Goal: Information Seeking & Learning: Learn about a topic

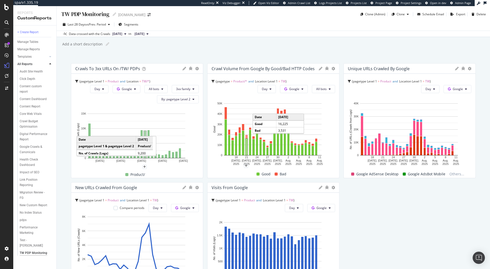
scroll to position [166, 0]
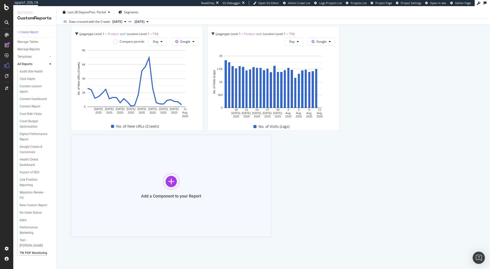
click at [168, 176] on div at bounding box center [171, 181] width 16 height 16
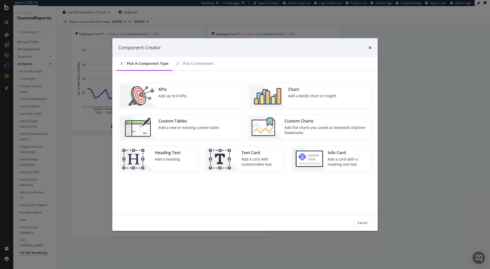
click at [312, 97] on div "Add a Botify chart or insight." at bounding box center [312, 95] width 49 height 5
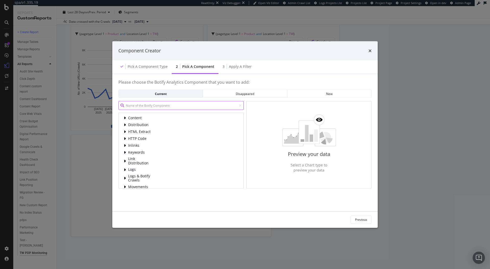
click at [151, 109] on input "modal" at bounding box center [180, 105] width 125 height 9
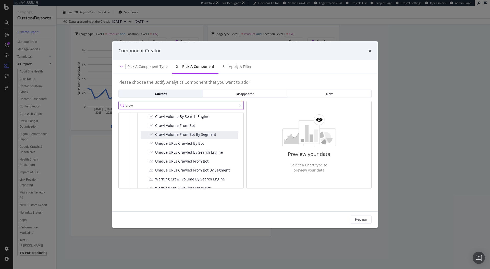
scroll to position [59, 0]
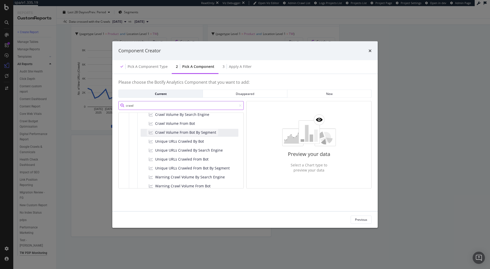
type input "crawl"
click at [206, 134] on span "Crawl Volume From Bot By Segment" at bounding box center [185, 132] width 61 height 5
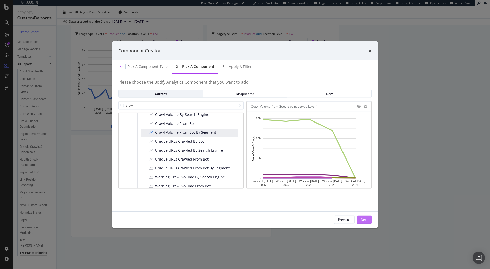
click at [365, 219] on div "Next" at bounding box center [364, 219] width 7 height 4
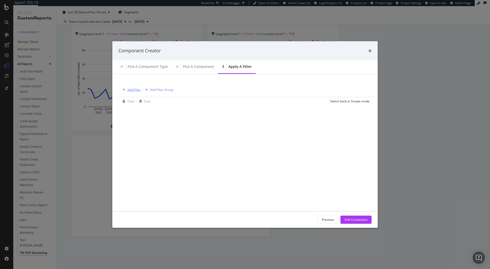
click at [135, 92] on button "Add Filter" at bounding box center [130, 90] width 20 height 6
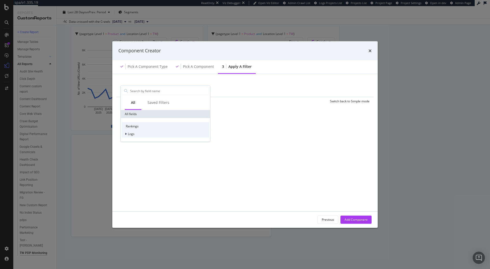
click at [128, 134] on span "Logs" at bounding box center [131, 134] width 7 height 4
click at [129, 142] on icon "modal" at bounding box center [129, 141] width 2 height 3
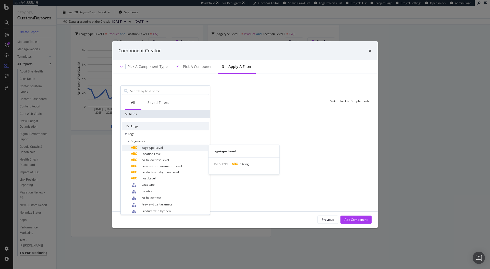
click at [152, 150] on div "pagetype Level" at bounding box center [170, 148] width 78 height 6
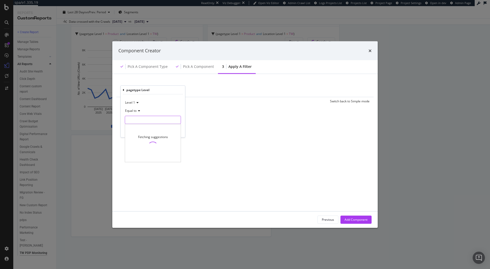
click at [132, 117] on input "modal" at bounding box center [153, 120] width 56 height 8
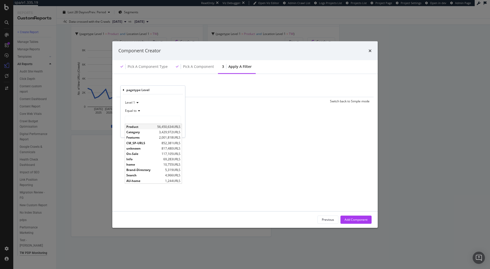
click at [136, 129] on span "Product" at bounding box center [141, 127] width 30 height 4
type input "Product"
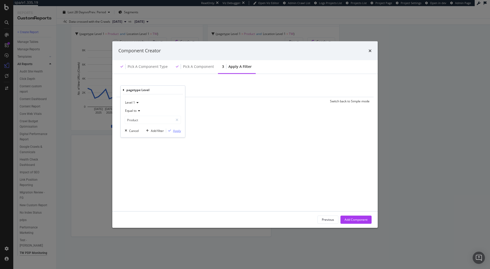
click at [174, 130] on div "Apply" at bounding box center [177, 130] width 8 height 4
click at [177, 90] on div "Add Filter" at bounding box center [177, 90] width 14 height 4
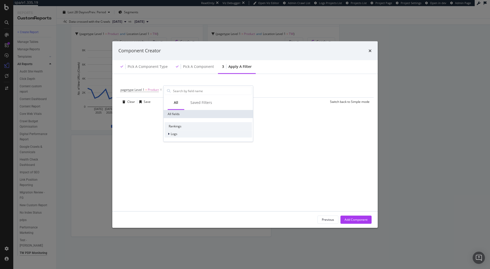
click at [170, 135] on div "modal" at bounding box center [169, 133] width 3 height 5
click at [180, 143] on div "Segments" at bounding box center [176, 141] width 23 height 5
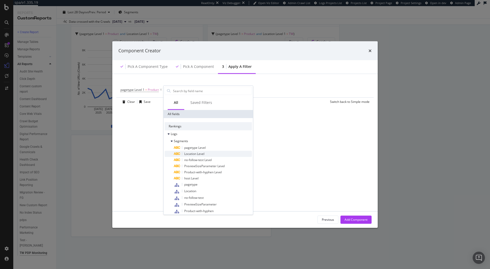
click at [196, 154] on span "Location Level" at bounding box center [194, 154] width 20 height 4
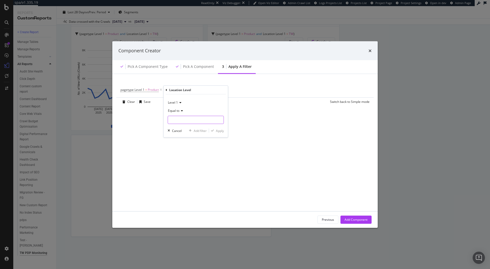
click at [184, 122] on input "modal" at bounding box center [196, 120] width 56 height 8
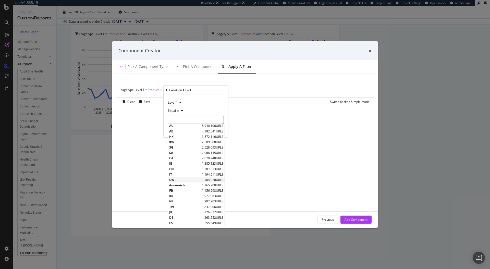
scroll to position [10, 0]
click at [181, 206] on span "TW" at bounding box center [186, 208] width 34 height 4
type input "TW"
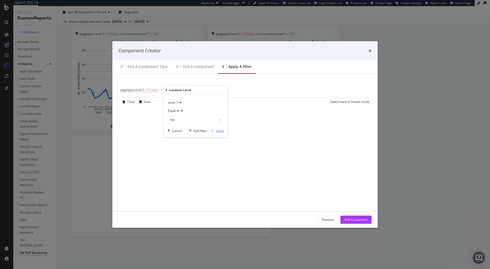
click at [218, 132] on div "Apply" at bounding box center [220, 130] width 8 height 4
click at [362, 222] on div "Add Component" at bounding box center [356, 219] width 23 height 4
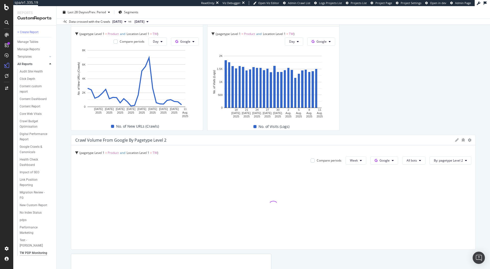
drag, startPoint x: 268, startPoint y: 206, endPoint x: 490, endPoint y: 205, distance: 221.8
click at [490, 205] on div "TW PDP Monitoring TW PDP Monitoring [DOMAIN_NAME] Clone (Admin) Clone Schedule …" at bounding box center [273, 137] width 433 height 263
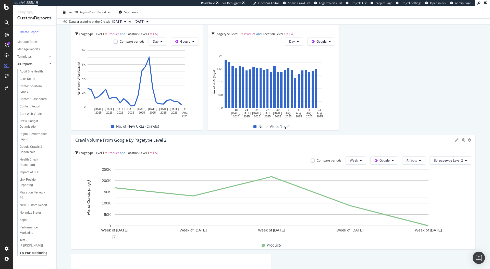
scroll to position [170, 0]
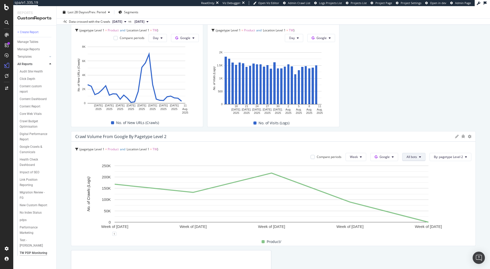
click at [411, 158] on span "All bots" at bounding box center [412, 157] width 10 height 4
click at [410, 157] on span "All bots" at bounding box center [412, 157] width 10 height 4
click at [468, 137] on icon at bounding box center [470, 137] width 4 height 4
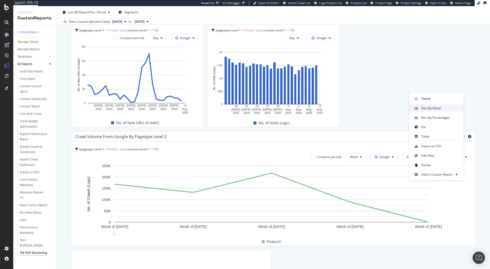
click at [439, 111] on div "Bar (by Value)" at bounding box center [436, 107] width 55 height 7
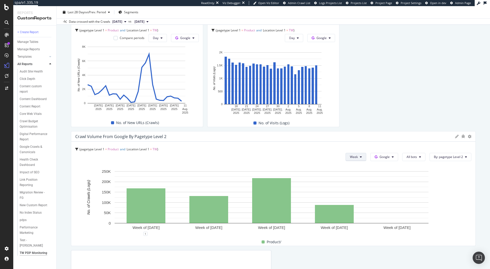
click at [350, 156] on span "Week" at bounding box center [354, 157] width 8 height 4
click at [349, 166] on span "Day" at bounding box center [351, 167] width 9 height 5
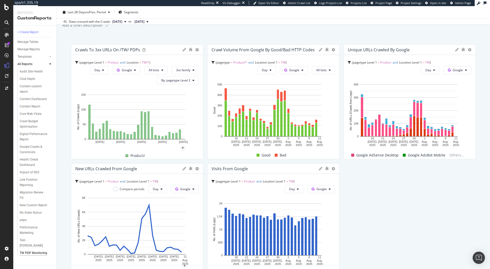
scroll to position [0, 0]
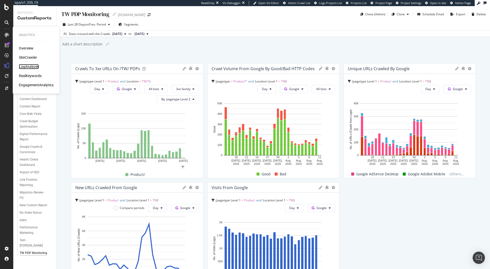
click at [29, 64] on div "LogAnalyzer" at bounding box center [29, 66] width 20 height 5
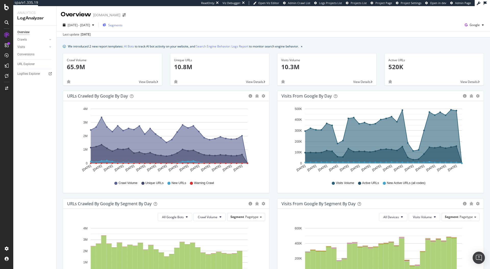
click at [123, 28] on div "Segments" at bounding box center [113, 25] width 20 height 8
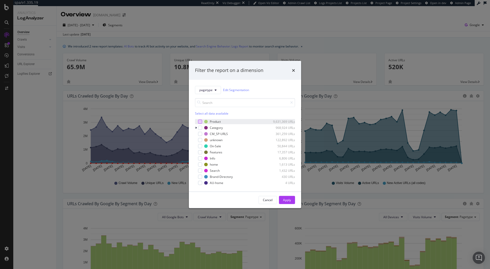
click at [201, 122] on div "modal" at bounding box center [200, 121] width 4 height 4
click at [291, 199] on button "Apply" at bounding box center [287, 200] width 16 height 8
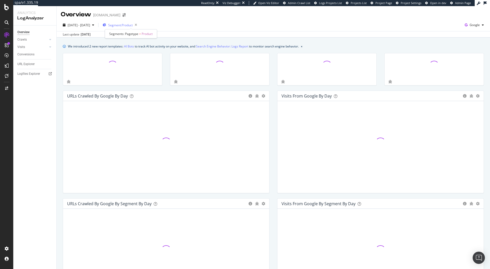
click at [133, 27] on span "Segment: Product" at bounding box center [120, 25] width 25 height 4
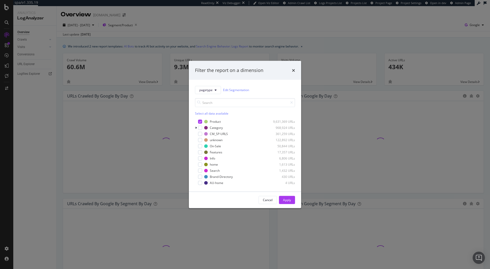
click at [215, 36] on div "Filter the report on a dimension pagetype Edit Segmentation Select all data ava…" at bounding box center [245, 134] width 490 height 269
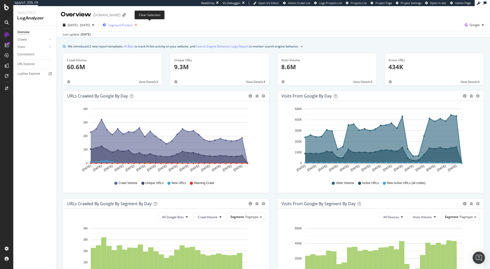
click at [139, 23] on icon "button" at bounding box center [136, 24] width 6 height 7
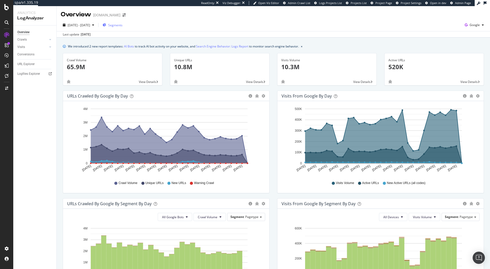
click at [123, 25] on span "Segments" at bounding box center [115, 25] width 14 height 4
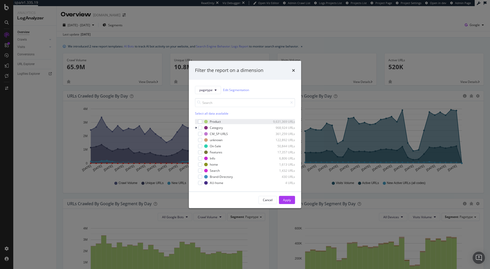
click at [198, 124] on div "modal" at bounding box center [196, 121] width 3 height 5
click at [290, 202] on div "Apply" at bounding box center [287, 200] width 8 height 8
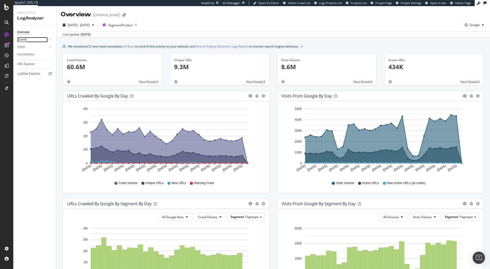
click at [23, 40] on div "Crawls" at bounding box center [21, 39] width 9 height 5
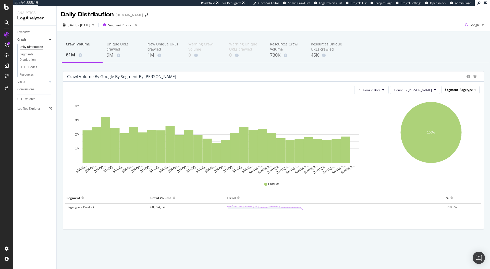
click at [473, 88] on div "Segment Pagetype" at bounding box center [461, 89] width 38 height 7
click at [458, 107] on div "Location" at bounding box center [456, 104] width 41 height 7
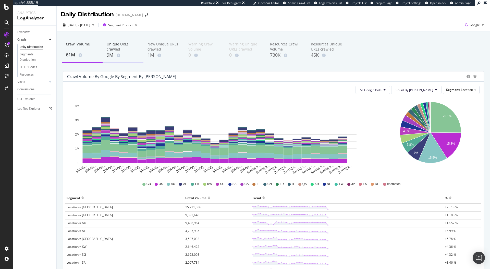
click at [112, 47] on div "Unique URLs crawled" at bounding box center [123, 47] width 33 height 10
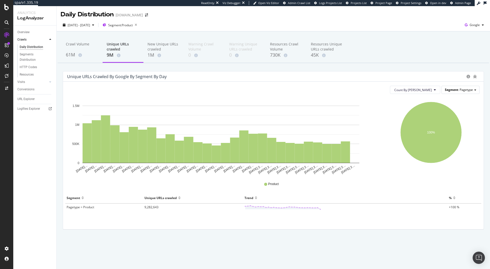
click at [478, 88] on div "Segment Pagetype" at bounding box center [461, 89] width 38 height 7
click at [451, 106] on div "Location" at bounding box center [456, 104] width 41 height 7
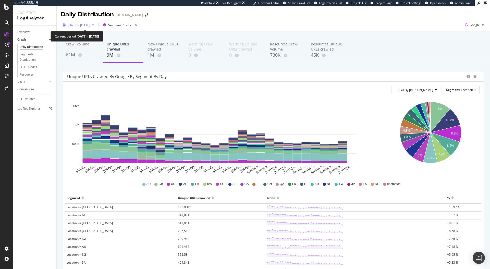
click at [90, 27] on span "[DATE] - [DATE]" at bounding box center [79, 25] width 22 height 4
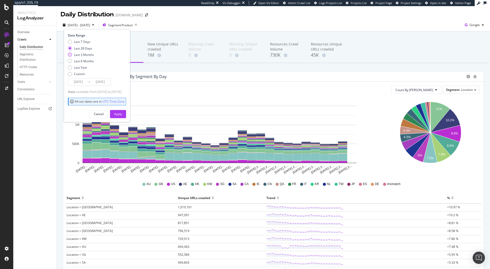
click at [89, 54] on div "Last 3 Months" at bounding box center [84, 55] width 20 height 4
type input "[DATE]"
click at [122, 114] on div "Apply" at bounding box center [118, 114] width 8 height 4
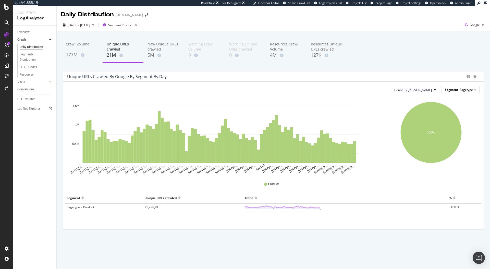
click at [456, 87] on div "Segment Pagetype" at bounding box center [461, 89] width 38 height 7
click at [449, 104] on div "Location" at bounding box center [456, 104] width 41 height 7
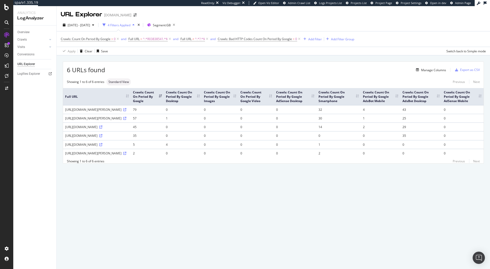
click at [129, 129] on div "[URL][DOMAIN_NAME]" at bounding box center [97, 127] width 64 height 4
click at [129, 120] on div "https://www.selfridges.com/GB/en/product/le-labo-th-matcha-26-eau-de-parfum-50m…" at bounding box center [97, 118] width 64 height 4
click at [129, 147] on div "https://www.selfridges.com/GB/en/product/null-th-matcha-26-eau-de-parfum-50ml_R…" at bounding box center [97, 144] width 64 height 4
drag, startPoint x: 129, startPoint y: 178, endPoint x: 149, endPoint y: 173, distance: 20.8
click at [156, 157] on tr "https://www.selfridges.com/GB/en/product/le-labo-th%C3%A9-matcha-26-eau-de-parf…" at bounding box center [273, 153] width 421 height 9
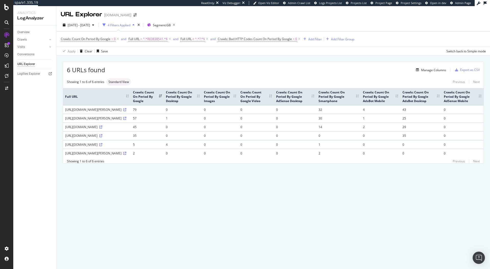
click at [129, 155] on div "https://www.selfridges.com/GB/en/product/le-labo-th%C3%A9-matcha-26-eau-de-parf…" at bounding box center [97, 153] width 64 height 4
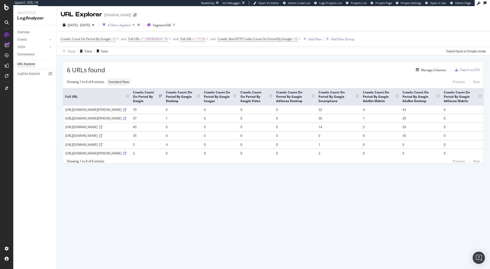
click at [129, 155] on div "https://www.selfridges.com/GB/en/product/le-labo-th%C3%A9-matcha-26-eau-de-parf…" at bounding box center [97, 153] width 64 height 4
drag, startPoint x: 123, startPoint y: 175, endPoint x: 162, endPoint y: 178, distance: 38.9
click at [162, 157] on tr "https://www.selfridges.com/GB/en/product/le-labo-th%C3%A9-matcha-26-eau-de-parf…" at bounding box center [273, 153] width 421 height 9
click at [129, 155] on div "https://www.selfridges.com/GB/en/product/le-labo-th%C3%A9-matcha-26-eau-de-parf…" at bounding box center [97, 153] width 64 height 4
drag, startPoint x: 66, startPoint y: 174, endPoint x: 112, endPoint y: 179, distance: 46.0
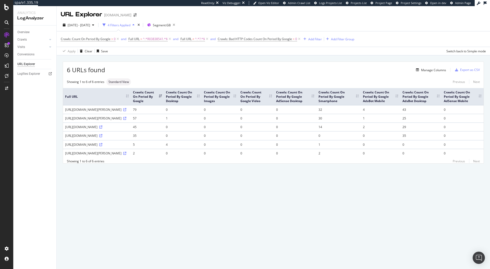
click at [112, 155] on div "https://www.selfridges.com/GB/en/product/le-labo-th%C3%A9-matcha-26-eau-de-parf…" at bounding box center [97, 153] width 64 height 4
drag, startPoint x: 131, startPoint y: 180, endPoint x: 69, endPoint y: 174, distance: 62.6
click at [69, 155] on div "https://www.selfridges.com/GB/en/product/le-labo-th%C3%A9-matcha-26-eau-de-parf…" at bounding box center [97, 153] width 64 height 4
click at [165, 181] on div "6 URLs found Manage Columns Export as CSV Showing 1 to 6 of 6 entries Standard …" at bounding box center [273, 118] width 433 height 126
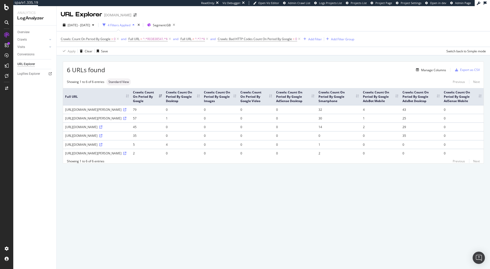
drag, startPoint x: 131, startPoint y: 181, endPoint x: 63, endPoint y: 176, distance: 68.3
click at [63, 157] on td "https://www.selfridges.com/GB/en/product/le-labo-th%C3%A9-matcha-26-eau-de-parf…" at bounding box center [97, 153] width 68 height 9
click at [129, 155] on div "https://www.selfridges.com/GB/en/product/le-labo-th%C3%A9-matcha-26-eau-de-parf…" at bounding box center [97, 153] width 64 height 4
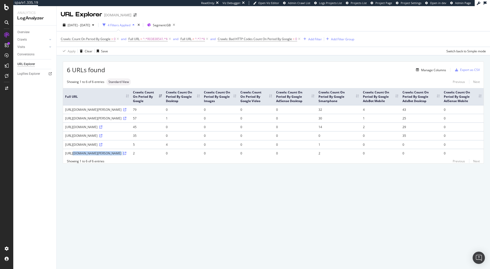
drag, startPoint x: 131, startPoint y: 152, endPoint x: 73, endPoint y: 145, distance: 58.6
click at [73, 140] on td "https://www.selfridges.com/GB/en/product/le-laboth%C3%A9-matcha-26-eau-de-parfu…" at bounding box center [97, 135] width 68 height 9
drag, startPoint x: 138, startPoint y: 149, endPoint x: 153, endPoint y: 149, distance: 15.3
click at [131, 140] on td "https://www.selfridges.com/GB/en/product/le-laboth%C3%A9-matcha-26-eau-de-parfu…" at bounding box center [97, 135] width 68 height 9
click at [129, 138] on div "https://www.selfridges.com/GB/en/product/le-laboth%C3%A9-matcha-26-eau-de-parfu…" at bounding box center [97, 135] width 64 height 4
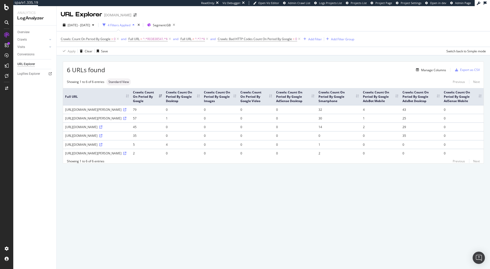
click at [129, 138] on div "https://www.selfridges.com/GB/en/product/le-laboth%C3%A9-matcha-26-eau-de-parfu…" at bounding box center [97, 135] width 64 height 4
click at [123, 138] on div "https://www.selfridges.com/GB/en/product/le-laboth%C3%A9-matcha-26-eau-de-parfu…" at bounding box center [97, 135] width 64 height 4
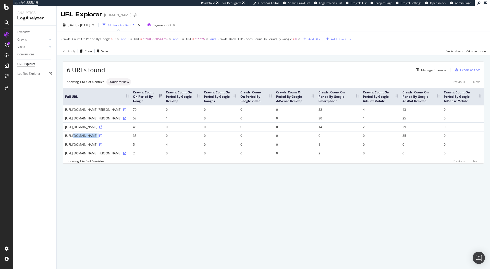
click at [129, 138] on div "https://www.selfridges.com/GB/en/product/le-laboth%C3%A9-matcha-26-eau-de-parfu…" at bounding box center [97, 135] width 64 height 4
drag, startPoint x: 132, startPoint y: 148, endPoint x: 148, endPoint y: 151, distance: 16.5
click at [129, 138] on div "https://www.selfridges.com/GB/en/product/le-laboth%C3%A9-matcha-26-eau-de-parfu…" at bounding box center [97, 135] width 64 height 4
click at [102, 137] on icon at bounding box center [100, 135] width 3 height 3
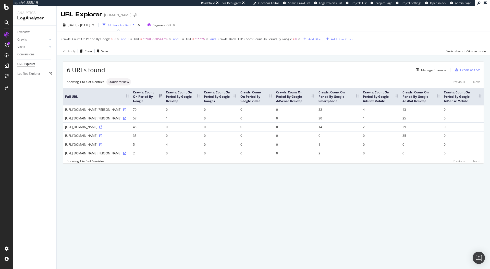
click at [110, 138] on div "https://www.selfridges.com/GB/en/product/le-laboth%C3%A9-matcha-26-eau-de-parfu…" at bounding box center [97, 135] width 64 height 4
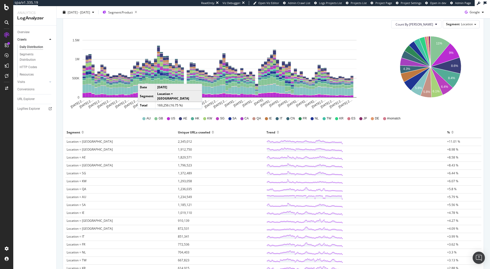
scroll to position [55, 0]
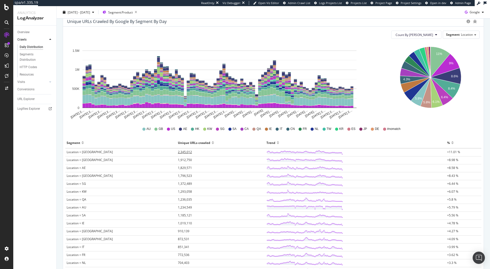
click at [178, 151] on span "2,345,012" at bounding box center [185, 152] width 14 height 4
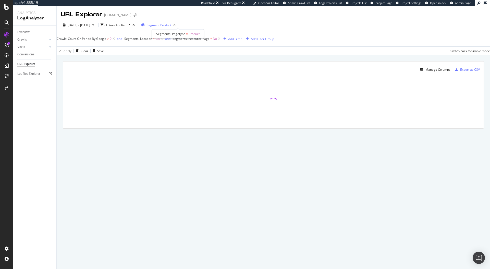
click at [171, 26] on span "Segment: Product" at bounding box center [159, 25] width 25 height 4
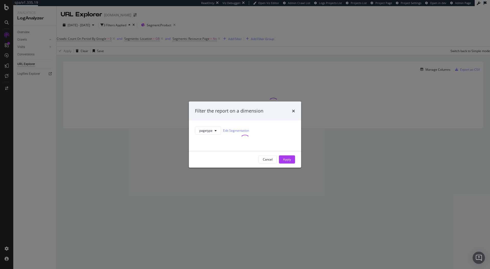
click at [260, 163] on button "Cancel" at bounding box center [268, 159] width 18 height 8
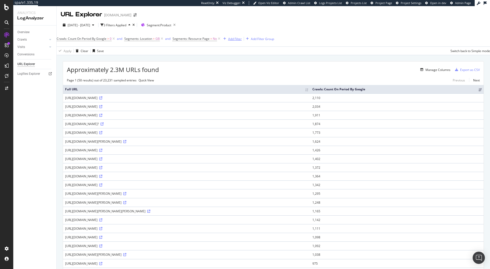
click at [238, 40] on div "Add Filter" at bounding box center [235, 39] width 14 height 4
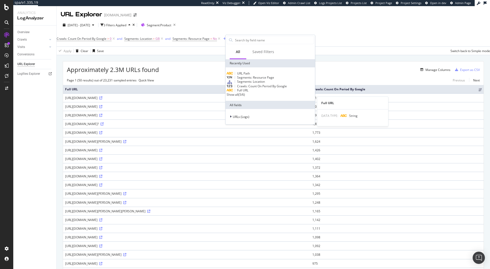
click at [255, 92] on div "Full URL" at bounding box center [270, 90] width 87 height 4
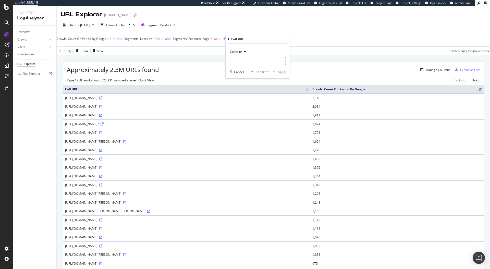
click at [249, 63] on input "text" at bounding box center [258, 61] width 56 height 8
type input "?"
click at [283, 70] on div "Apply" at bounding box center [282, 72] width 8 height 4
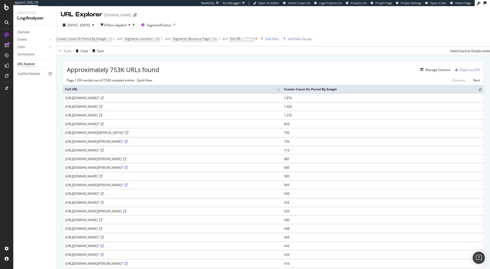
click at [259, 39] on icon at bounding box center [256, 38] width 4 height 5
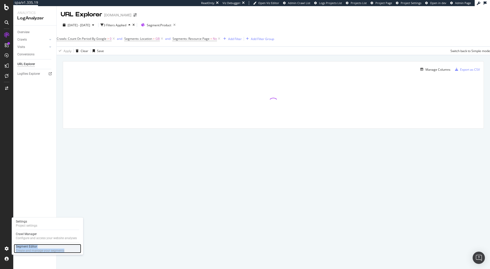
click at [25, 248] on div "Segment Editor" at bounding box center [40, 247] width 48 height 4
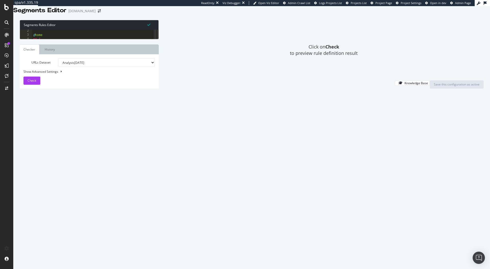
scroll to position [6, 0]
click at [56, 94] on div "@ home or ( path / path /GB/en/ ) @ CM_SP-URLS query *cm_sp* @ On-Sale path */o…" at bounding box center [90, 121] width 117 height 187
drag, startPoint x: 53, startPoint y: 94, endPoint x: 29, endPoint y: 90, distance: 24.3
click at [29, 39] on div "Path *_* 2 3 4 5 6 7 8 9 10 11 12 13 14 15 16 17 18 19 20 21 22 23 24 25 26 27 …" at bounding box center [86, 34] width 133 height 9
click at [64, 81] on div "@ home or ( path / path /GB/en/ ) @ CM_SP-URLS query *cm_sp* @ On-Sale path */o…" at bounding box center [90, 121] width 117 height 187
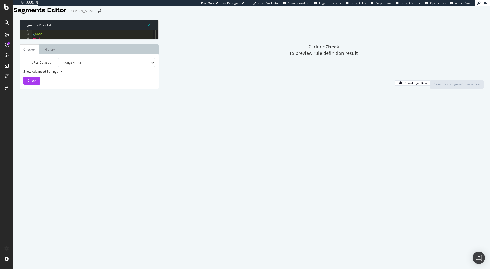
type textarea "path */on_sale*"
paste textarea "Path *_*"
drag, startPoint x: 53, startPoint y: 93, endPoint x: 29, endPoint y: 90, distance: 24.2
click at [29, 39] on div "@Product/clean Path *_* 2 3 4 5 6 7 8 9 10 11 12 13 14 15 16 17 18 19 20 21 22 …" at bounding box center [86, 34] width 133 height 9
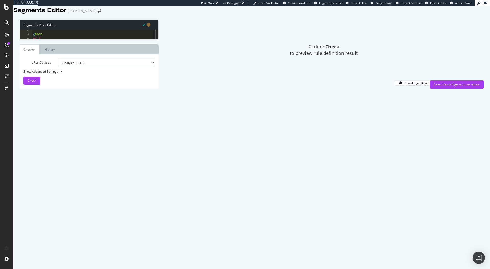
click at [71, 81] on div "@ home or ( path / path /GB/en/ ) @ CM_SP-URLS query *cm_sp* @ On-Sale path */o…" at bounding box center [90, 121] width 117 height 187
type textarea "path */on_sale*"
paste textarea "Path *_*"
click at [63, 91] on div "@ home or ( path / path /GB/en/ ) @ CM_SP-URLS query *cm_sp* @ On-Sale path */o…" at bounding box center [90, 121] width 117 height 187
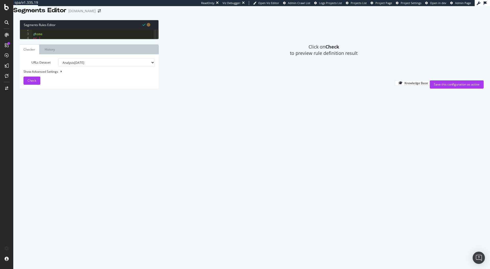
scroll to position [0, 2]
click at [53, 95] on div "@ home or ( path / path /GB/en/ ) @ CM_SP-URLS query *cm_sp* @ On-Sale path */o…" at bounding box center [90, 121] width 117 height 187
type textarea "Path *_*"
drag, startPoint x: 67, startPoint y: 98, endPoint x: 33, endPoint y: 100, distance: 33.5
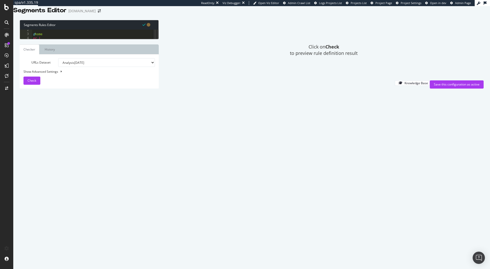
click at [33, 100] on div "@ home or ( path / path /GB/en/ ) @ CM_SP-URLS query *cm_sp* @ On-Sale path */o…" at bounding box center [90, 121] width 117 height 187
click at [56, 112] on div "@ home or ( path / path /GB/en/ ) @ CM_SP-URLS query *cm_sp* @ On-Sale path */o…" at bounding box center [90, 121] width 117 height 187
type textarea "Path *_*"
type textarea "query """
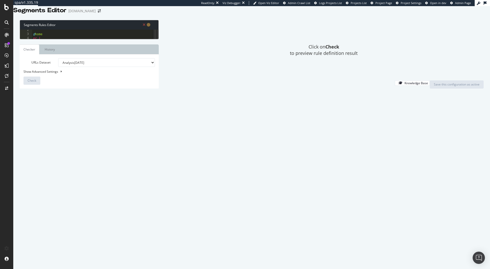
scroll to position [0, 0]
click at [47, 114] on div "@ home or ( path / path /GB/en/ ) @ CM_SP-URLS query *cm_sp* @ On-Sale path */o…" at bounding box center [90, 121] width 117 height 187
type textarea "@Product/clean"
click at [37, 85] on button "Check" at bounding box center [31, 81] width 17 height 8
click at [81, 67] on select "Analysis 2025 Aug. 11th Analysis 2025 Aug. 6th Analysis 2025 Aug. 4th Analysis …" at bounding box center [106, 62] width 97 height 9
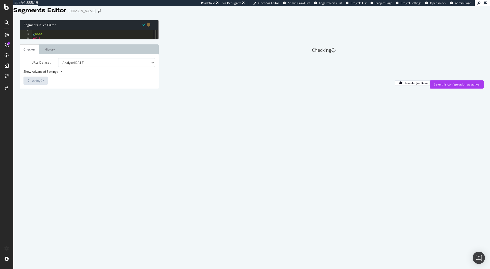
select select "log_analysis:202508"
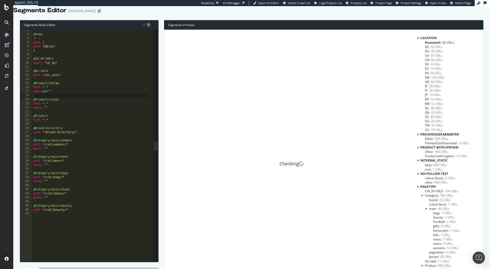
click at [419, 40] on div at bounding box center [418, 38] width 2 height 4
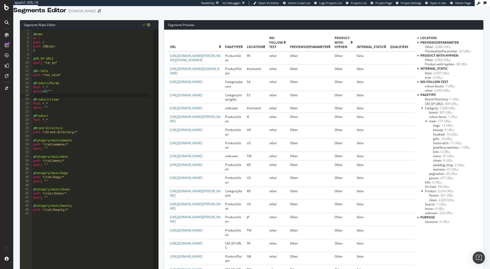
click at [434, 198] on span "Param - 391 URLs" at bounding box center [441, 195] width 25 height 4
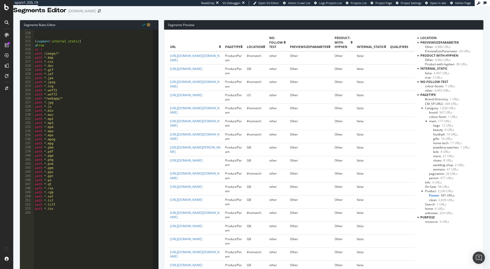
click at [75, 57] on div "[ segment : internal_static ] @ true or ( path /image/* path *.bmp path *.css p…" at bounding box center [91, 120] width 115 height 187
click at [73, 61] on div "[ segment : internal_static ] @ true or ( path /image/* path *.bmp path *.css p…" at bounding box center [91, 120] width 115 height 187
type textarea "path /image/*"
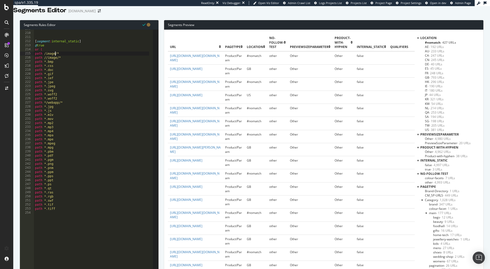
click at [56, 60] on div "[ segment : internal_static ] @ true or ( path /image/* path //image/* path *.b…" at bounding box center [91, 120] width 115 height 187
click at [56, 64] on div "[ segment : internal_static ] @ true or ( path /images/* path //image/* path *.…" at bounding box center [91, 120] width 115 height 187
type textarea "path //images/*"
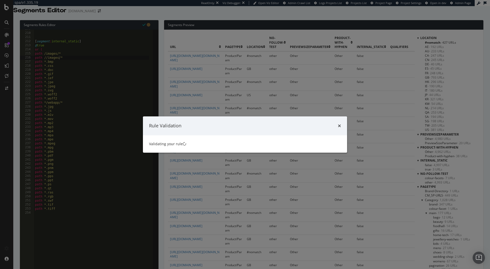
scroll to position [0, 0]
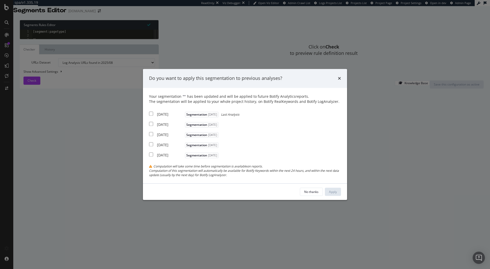
click at [156, 116] on div "2025 Aug. 11th Segmentation 2025-07-28 Last Analysis" at bounding box center [194, 114] width 90 height 6
checkbox input "true"
click at [153, 120] on div "Your segmentation " " has been updated and will be applied to future Botify Ana…" at bounding box center [245, 135] width 192 height 83
click at [151, 123] on input "modal" at bounding box center [151, 124] width 4 height 4
checkbox input "true"
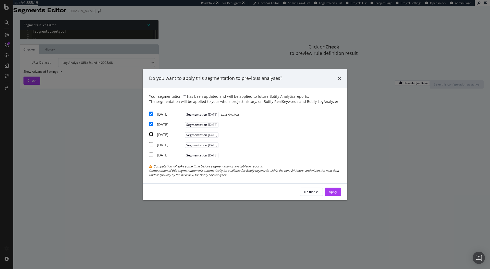
click at [152, 132] on input "modal" at bounding box center [151, 134] width 4 height 4
checkbox input "true"
click at [328, 192] on button "Apply" at bounding box center [333, 192] width 16 height 8
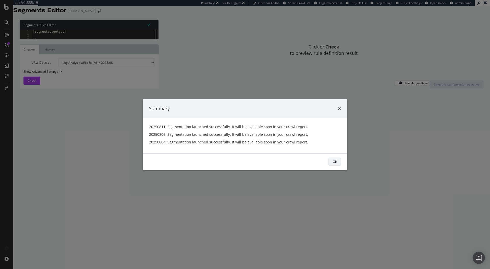
click at [334, 161] on div "Ok" at bounding box center [335, 162] width 4 height 4
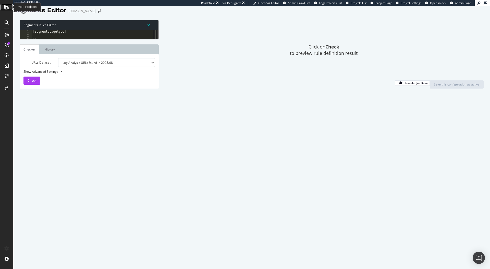
click at [9, 9] on div at bounding box center [7, 7] width 12 height 6
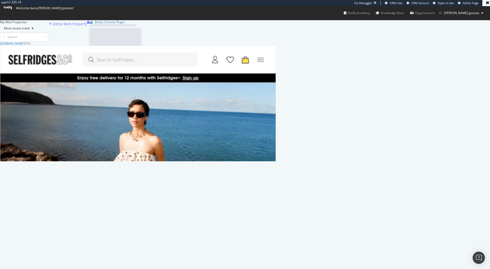
scroll to position [116, 272]
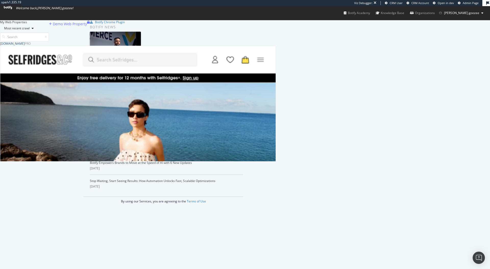
click at [25, 46] on div "[DOMAIN_NAME]" at bounding box center [12, 43] width 25 height 4
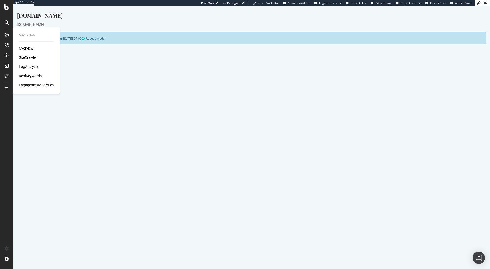
click at [32, 68] on div "LogAnalyzer" at bounding box center [29, 66] width 20 height 5
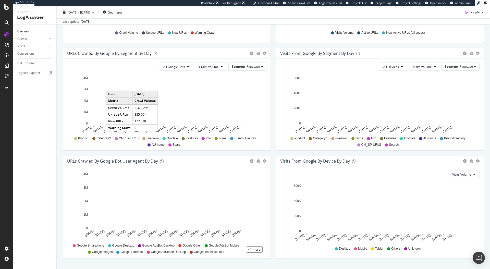
scroll to position [163, 0]
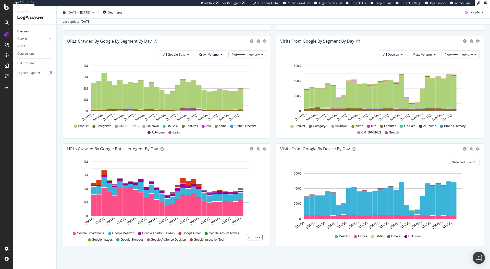
click at [31, 40] on link "Crawls" at bounding box center [32, 38] width 30 height 5
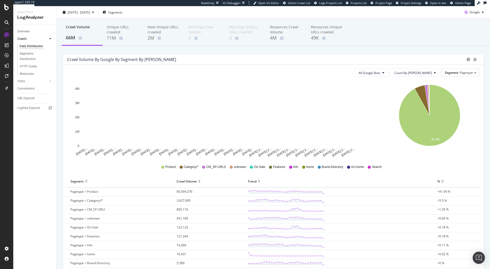
scroll to position [28, 0]
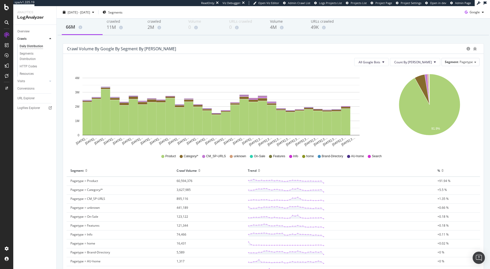
click at [454, 54] on div "All Google Bots Count By Day Segment Pagetype Hold CMD (⌘) while clicking to fi…" at bounding box center [273, 173] width 421 height 239
click at [453, 66] on div "Segment Pagetype" at bounding box center [461, 62] width 38 height 8
click at [453, 64] on div "Segment Pagetype" at bounding box center [461, 61] width 38 height 7
click at [315, 38] on div "Crawl Volume 66M Unique URLs crawled 11M New Unique URLs crawled 2M Warning Cra…" at bounding box center [273, 160] width 433 height 312
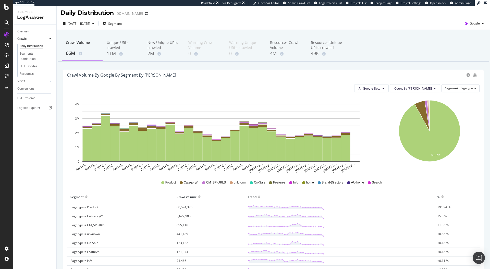
scroll to position [0, 0]
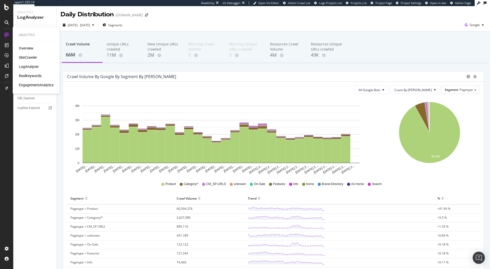
click at [33, 62] on div "Overview SiteCrawler LogAnalyzer RealKeywords EngagementAnalytics" at bounding box center [36, 67] width 35 height 42
click at [32, 59] on div "SiteCrawler" at bounding box center [28, 57] width 18 height 5
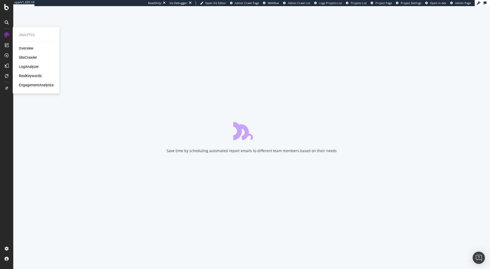
click at [27, 74] on div "RealKeywords" at bounding box center [30, 75] width 23 height 5
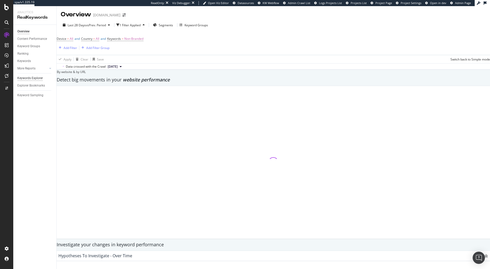
click at [27, 77] on div "Keywords Explorer" at bounding box center [30, 78] width 26 height 5
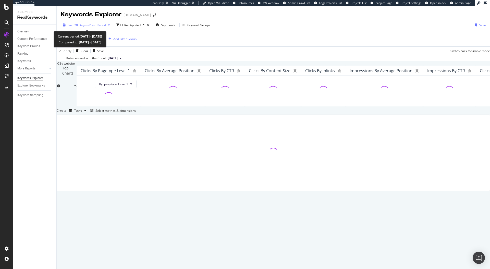
click at [80, 24] on span "Last 28 Days" at bounding box center [77, 25] width 18 height 4
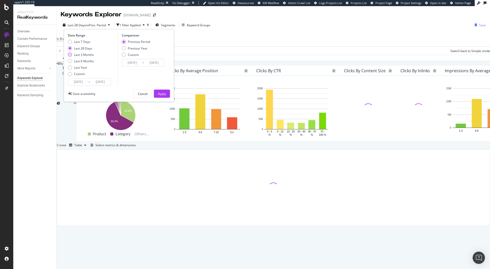
click at [84, 55] on div "Last 3 Months" at bounding box center [84, 55] width 20 height 4
type input "2025/05/10"
type input "2025/02/07"
type input "2025/05/09"
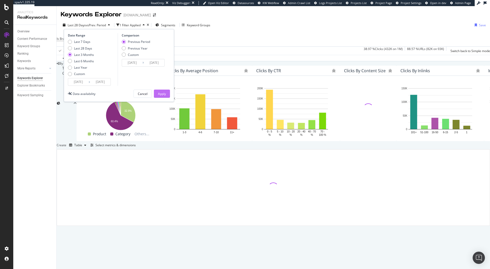
click at [159, 94] on div "Apply" at bounding box center [162, 94] width 8 height 4
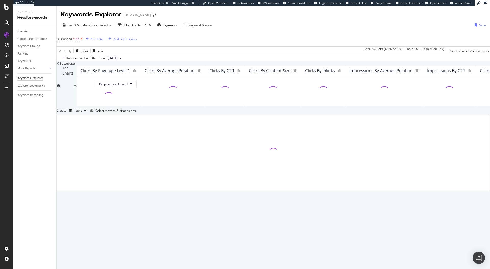
click at [84, 39] on icon at bounding box center [81, 38] width 4 height 5
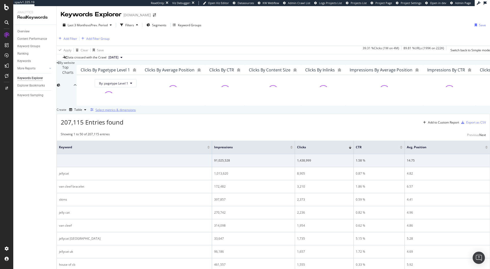
click at [136, 112] on div "Select metrics & dimensions" at bounding box center [115, 110] width 40 height 4
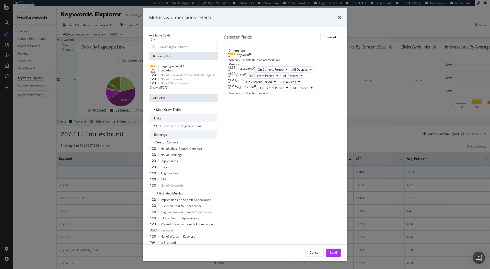
click at [251, 58] on div "Keyword" at bounding box center [239, 55] width 23 height 5
click at [251, 58] on icon "times" at bounding box center [250, 55] width 2 height 5
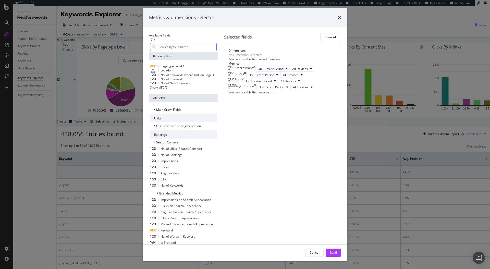
click at [181, 51] on input "modal" at bounding box center [187, 47] width 58 height 8
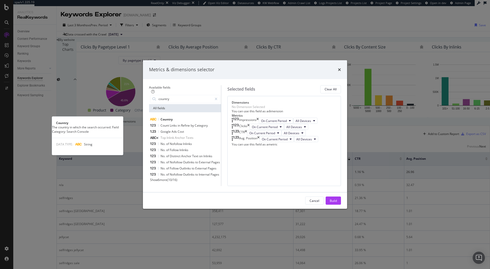
click at [175, 116] on div "Country" at bounding box center [185, 119] width 70 height 6
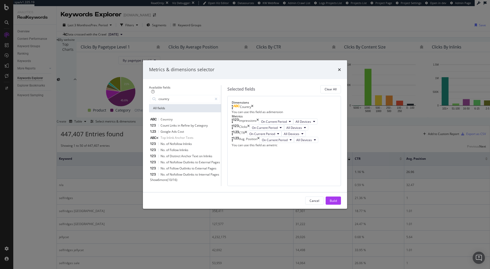
drag, startPoint x: 347, startPoint y: 83, endPoint x: 333, endPoint y: 79, distance: 14.9
click at [253, 105] on div "Country" at bounding box center [243, 107] width 22 height 5
click at [253, 105] on icon "times" at bounding box center [252, 107] width 2 height 5
click at [190, 104] on div "All fields Country Count Links in Refine by Category Google Ads Cost Top Inlink…" at bounding box center [185, 145] width 72 height 82
click at [187, 95] on input "country" at bounding box center [185, 99] width 54 height 8
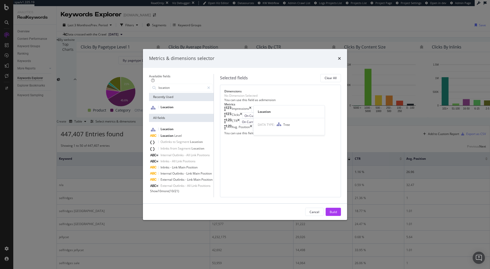
click at [175, 105] on div "Location" at bounding box center [181, 107] width 63 height 5
click at [251, 109] on div "Impressions" at bounding box center [237, 110] width 27 height 6
click at [251, 110] on div "Impressions" at bounding box center [237, 110] width 27 height 6
click at [251, 110] on icon "times" at bounding box center [250, 110] width 2 height 6
click at [242, 110] on icon "times" at bounding box center [241, 110] width 2 height 6
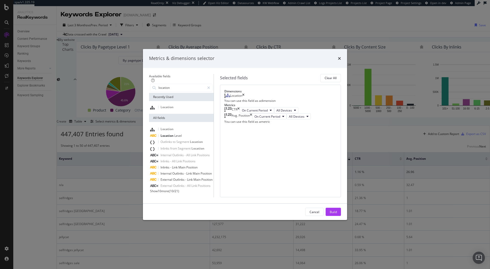
click at [240, 110] on icon "times" at bounding box center [238, 110] width 2 height 6
click at [252, 110] on icon "times" at bounding box center [251, 110] width 2 height 6
click at [164, 84] on input "location" at bounding box center [181, 88] width 47 height 8
type input "no of"
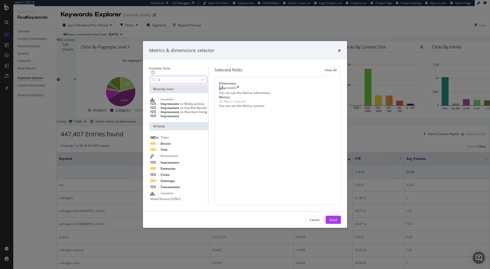
type input "i"
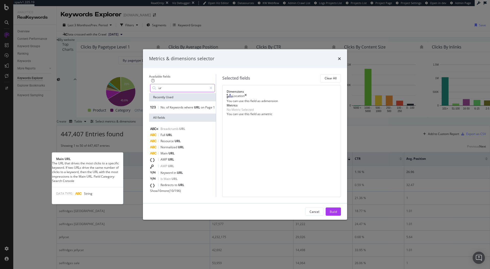
type input "u"
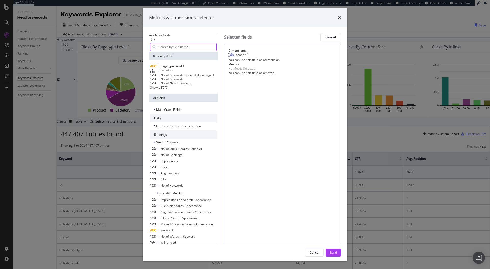
type input "r"
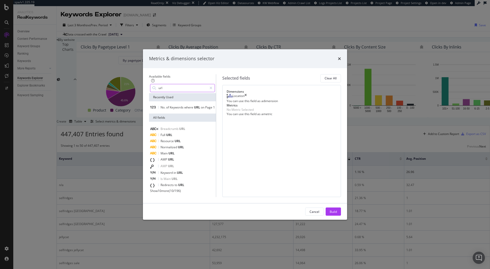
type input "url"
click at [154, 189] on span "Show 10 more" at bounding box center [159, 191] width 19 height 4
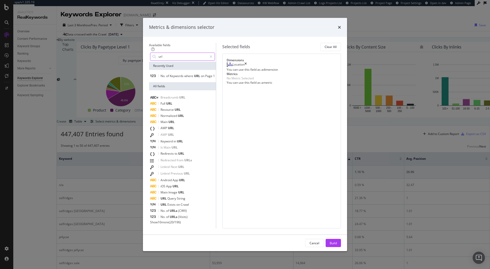
click at [167, 60] on input "url" at bounding box center [182, 57] width 49 height 8
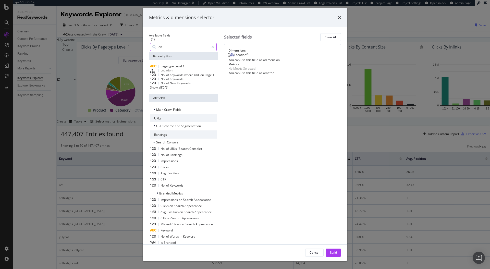
type input "o"
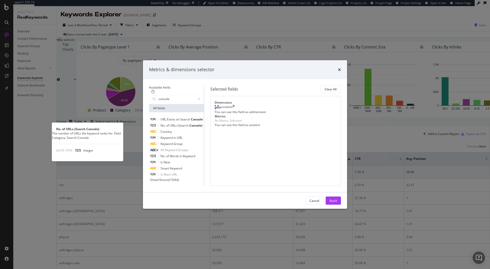
click at [165, 123] on div "No. of URLs (Search Console)" at bounding box center [176, 126] width 53 height 6
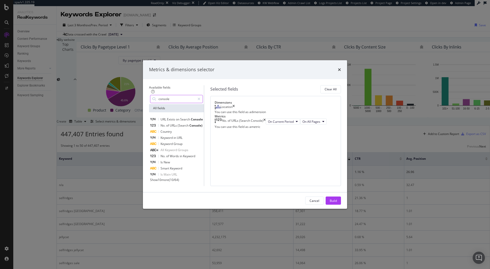
click at [181, 95] on input "console" at bounding box center [176, 99] width 37 height 8
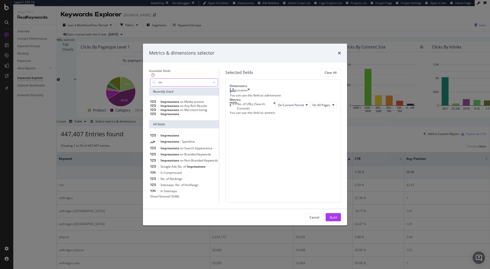
type input "i"
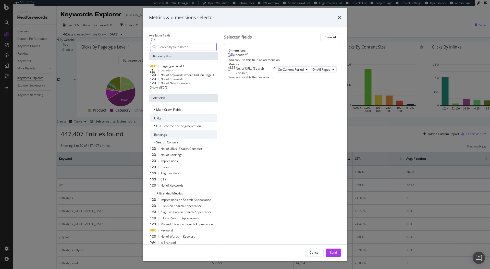
type input "i"
click at [337, 250] on div "Build" at bounding box center [333, 252] width 7 height 4
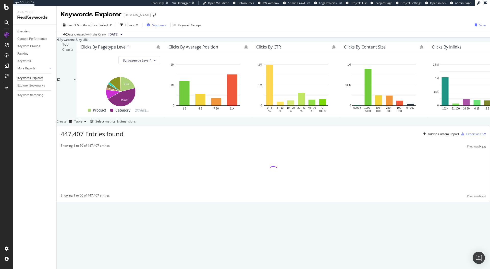
click at [162, 21] on div "Segments" at bounding box center [157, 25] width 20 height 8
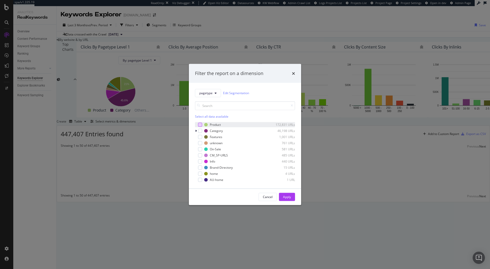
click at [202, 124] on div "modal" at bounding box center [200, 125] width 4 height 4
click at [290, 198] on div "Apply" at bounding box center [287, 197] width 8 height 4
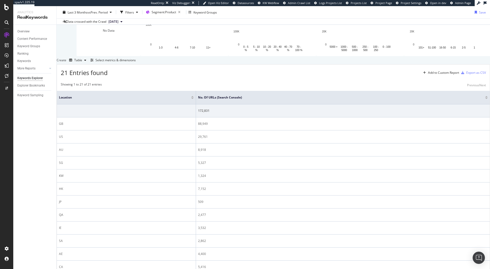
scroll to position [65, 0]
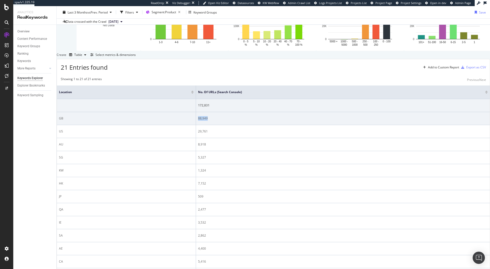
drag, startPoint x: 213, startPoint y: 175, endPoint x: 196, endPoint y: 172, distance: 17.5
click at [196, 125] on tr "GB 88,949" at bounding box center [273, 118] width 433 height 13
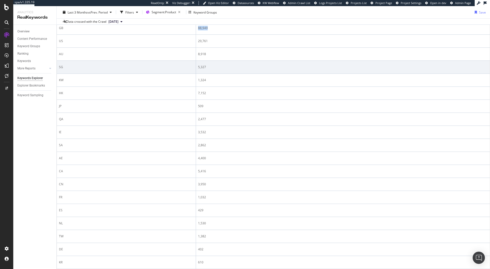
scroll to position [150, 0]
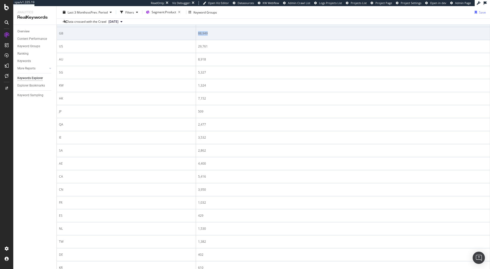
drag, startPoint x: 216, startPoint y: 86, endPoint x: 197, endPoint y: 86, distance: 18.9
click at [197, 40] on tr "GB 88,949" at bounding box center [273, 33] width 433 height 13
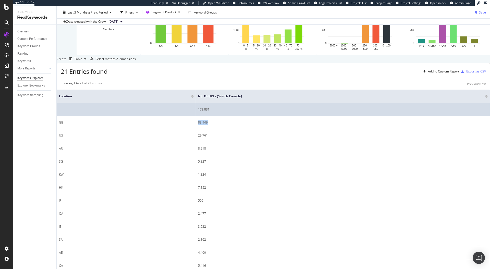
scroll to position [66, 0]
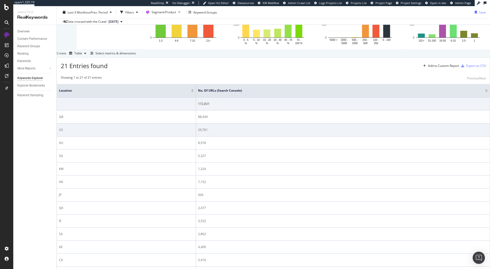
click at [209, 137] on td "29,761" at bounding box center [343, 130] width 294 height 13
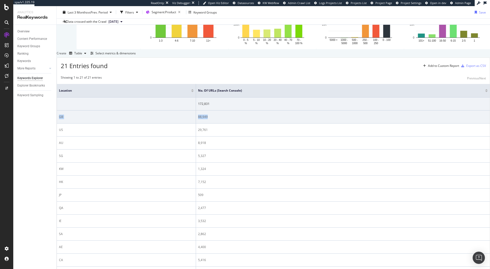
drag, startPoint x: 217, startPoint y: 170, endPoint x: 186, endPoint y: 166, distance: 31.6
click at [186, 124] on tr "GB 88,949" at bounding box center [273, 117] width 433 height 13
click at [218, 124] on td "88,949" at bounding box center [343, 117] width 294 height 13
drag, startPoint x: 216, startPoint y: 173, endPoint x: 199, endPoint y: 172, distance: 17.1
click at [199, 124] on td "88,949" at bounding box center [343, 117] width 294 height 13
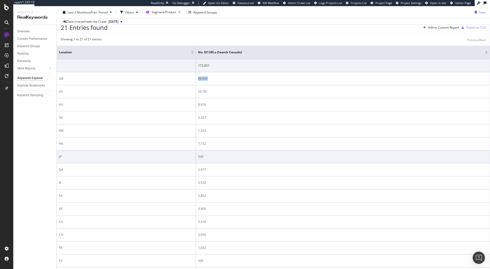
scroll to position [55, 0]
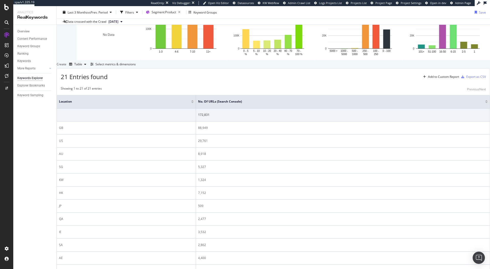
click at [284, 81] on div "21 Entries found Add to Custom Report Export as CSV" at bounding box center [273, 75] width 433 height 13
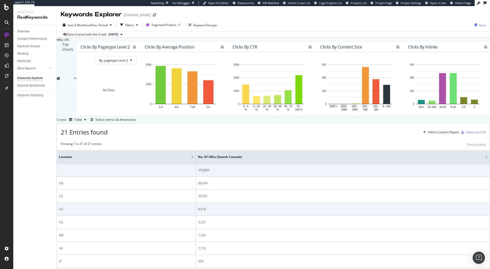
scroll to position [0, 0]
